Goal: Task Accomplishment & Management: Use online tool/utility

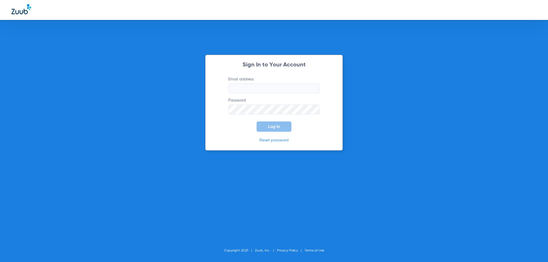
type input "[EMAIL_ADDRESS][DOMAIN_NAME]"
click at [276, 132] on div "Sign In to Your Account Email address [EMAIL_ADDRESS][DOMAIN_NAME] Password Log…" at bounding box center [274, 103] width 138 height 96
click at [276, 129] on span "Log In" at bounding box center [274, 126] width 12 height 5
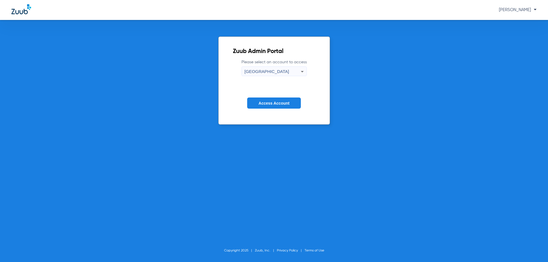
drag, startPoint x: 263, startPoint y: 112, endPoint x: 265, endPoint y: 104, distance: 8.2
click at [263, 112] on form "Please select an account to access Phoenix Central Access Account" at bounding box center [274, 88] width 82 height 58
click at [265, 102] on span "Access Account" at bounding box center [274, 103] width 31 height 5
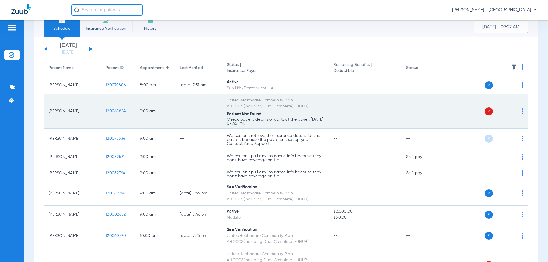
scroll to position [29, 0]
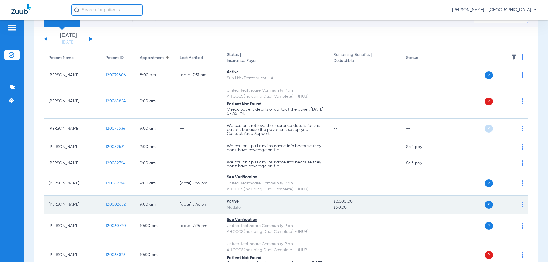
click at [522, 205] on img at bounding box center [523, 205] width 2 height 6
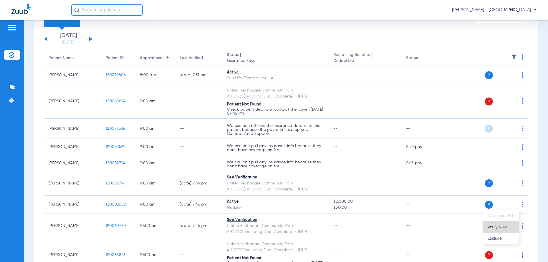
click at [498, 227] on span "Verify Now" at bounding box center [501, 227] width 27 height 4
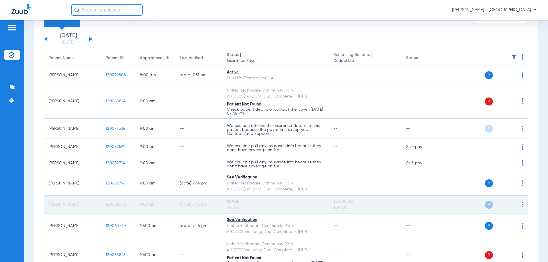
click at [522, 206] on img at bounding box center [523, 205] width 2 height 6
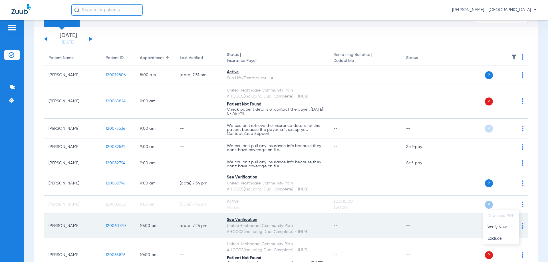
click at [500, 225] on span "Verify Now" at bounding box center [501, 227] width 27 height 4
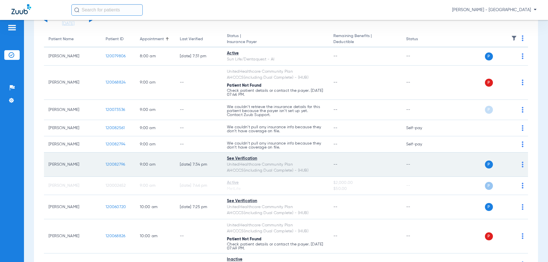
scroll to position [57, 0]
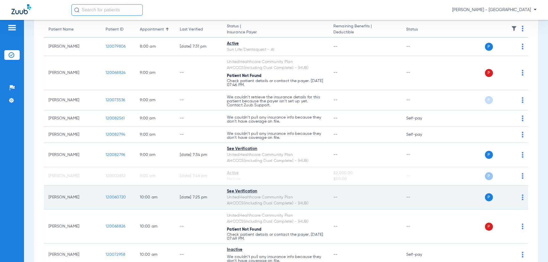
click at [517, 198] on div "P S" at bounding box center [482, 198] width 84 height 8
click at [522, 200] on img at bounding box center [523, 198] width 2 height 6
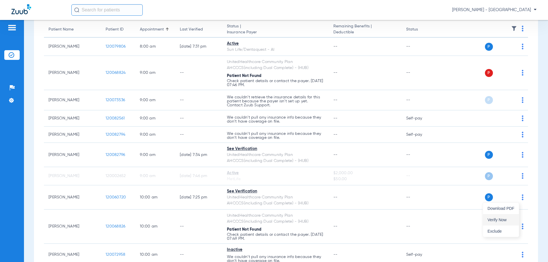
click at [490, 220] on span "Verify Now" at bounding box center [501, 220] width 27 height 4
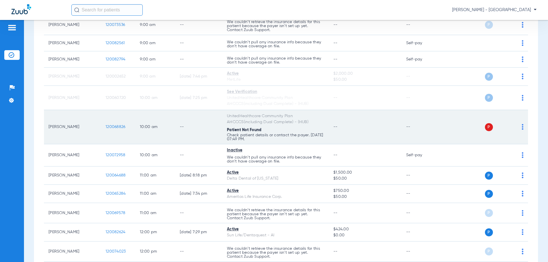
scroll to position [143, 0]
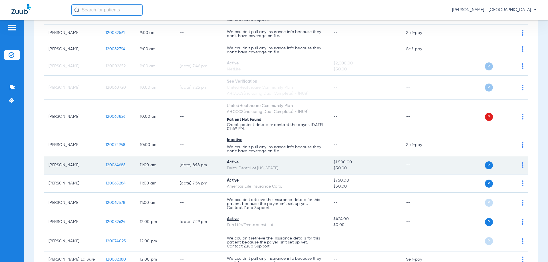
click at [522, 166] on img at bounding box center [523, 165] width 2 height 6
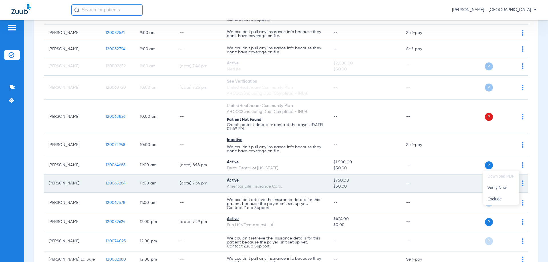
click at [502, 190] on span "Verify Now" at bounding box center [501, 188] width 27 height 4
click at [519, 186] on td "P S" at bounding box center [484, 184] width 88 height 18
click at [522, 186] on img at bounding box center [523, 184] width 2 height 6
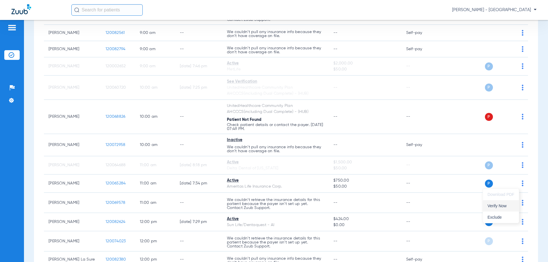
click at [497, 204] on button "Verify Now" at bounding box center [501, 205] width 36 height 11
